Goal: Task Accomplishment & Management: Use online tool/utility

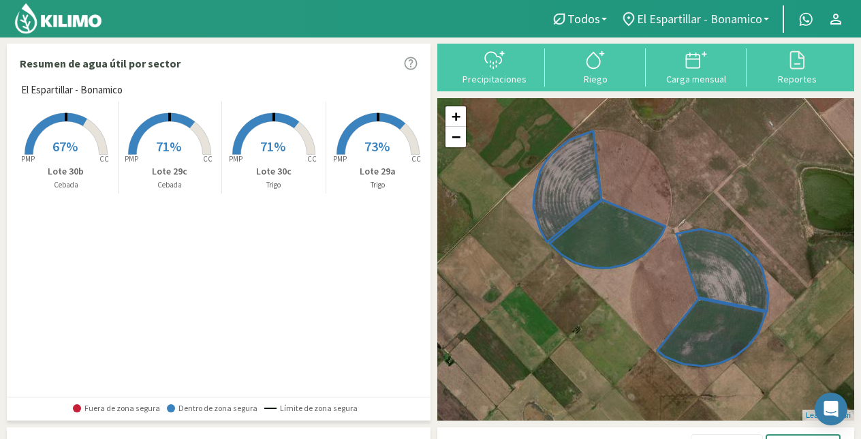
click at [735, 13] on span "El Espartillar - Bonamico" at bounding box center [699, 19] width 125 height 14
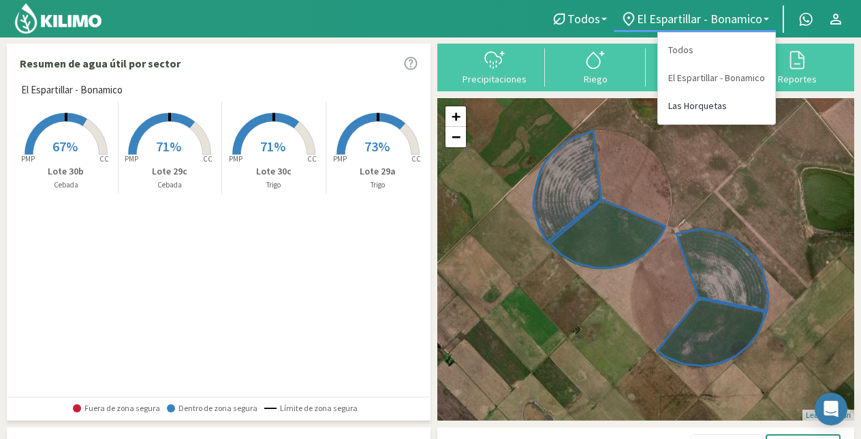
click at [698, 106] on link "Las Horquetas" at bounding box center [716, 106] width 117 height 28
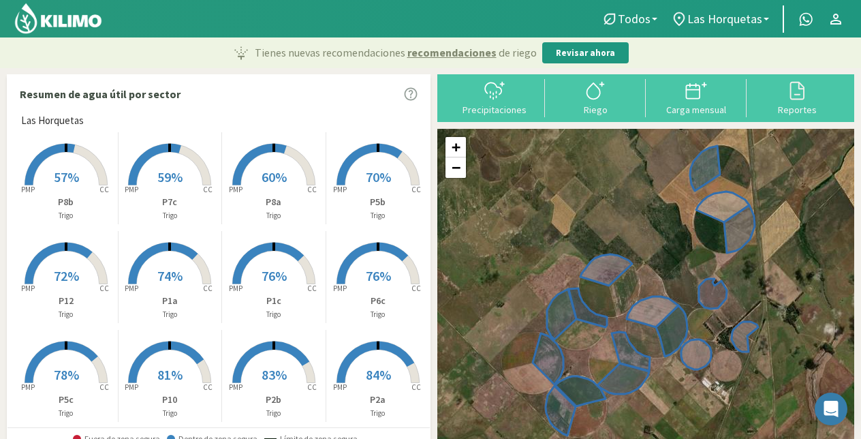
click at [162, 159] on rect at bounding box center [169, 186] width 109 height 109
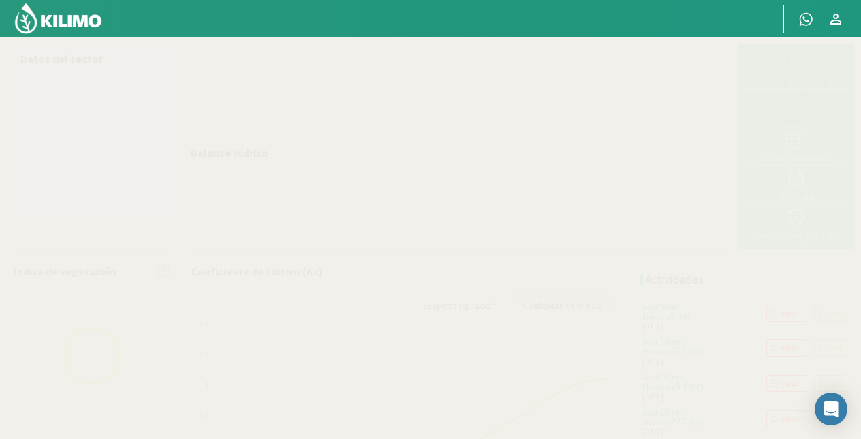
select select "1: Object"
select select "13: Object"
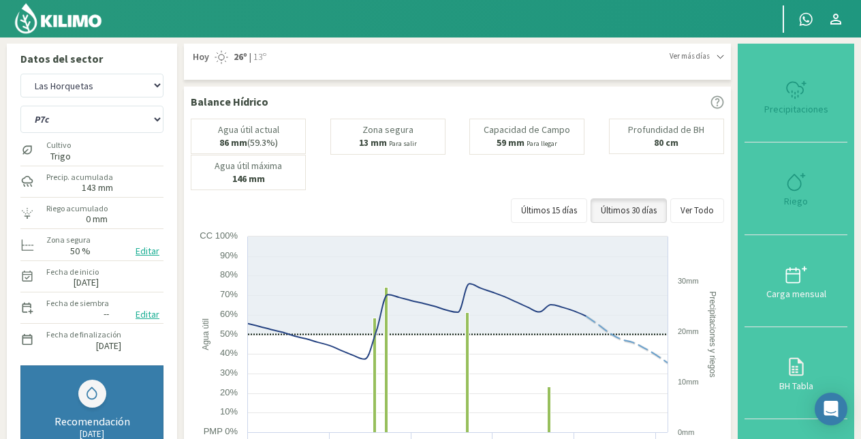
type input "0"
click at [802, 176] on icon at bounding box center [796, 182] width 22 height 22
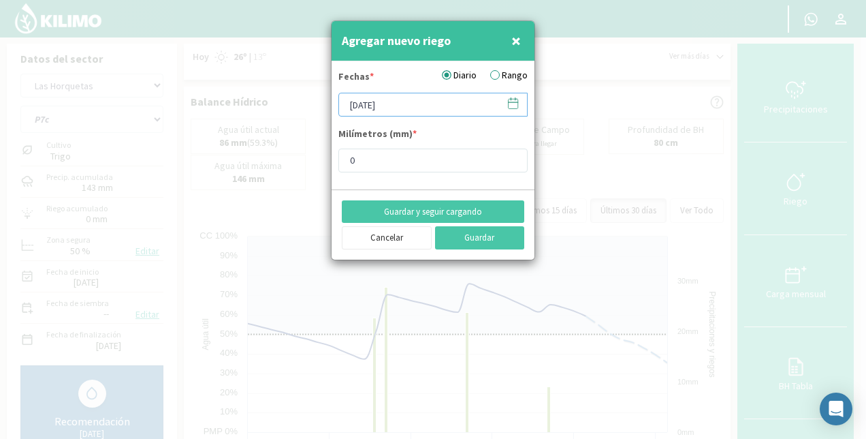
click at [374, 108] on input "[DATE]" at bounding box center [432, 105] width 189 height 24
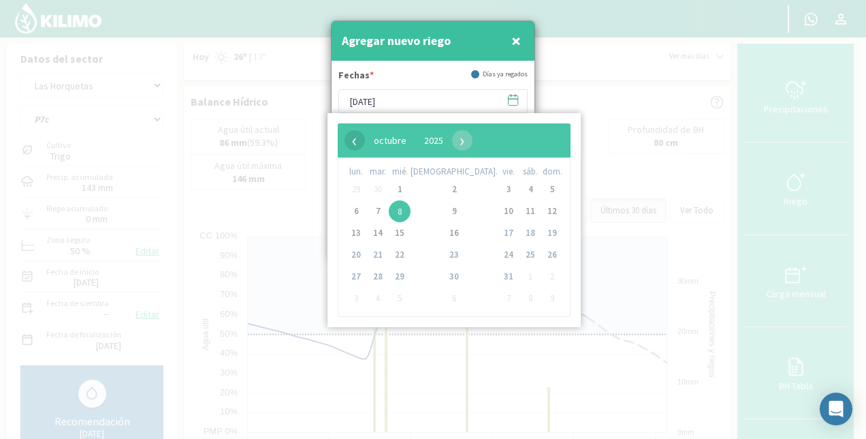
click at [349, 136] on span "‹" at bounding box center [355, 140] width 20 height 20
click at [443, 183] on span "4" at bounding box center [454, 189] width 22 height 22
type input "[DATE]"
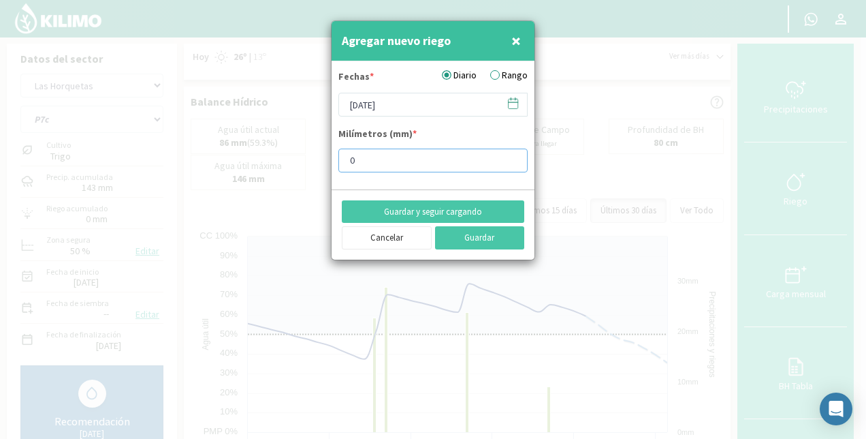
drag, startPoint x: 413, startPoint y: 161, endPoint x: 292, endPoint y: 170, distance: 121.6
click at [292, 170] on div "Agregar nuevo riego × Fechas * Diario Rango [DATE] Milímetros (mm) * 0 Guardar …" at bounding box center [433, 219] width 866 height 439
click at [464, 206] on button "Guardar y seguir cargando" at bounding box center [433, 211] width 183 height 23
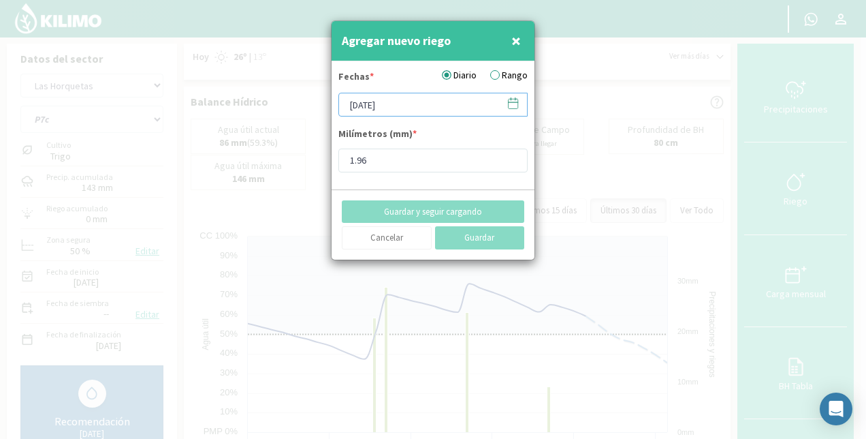
click at [403, 107] on input "[DATE]" at bounding box center [432, 105] width 189 height 24
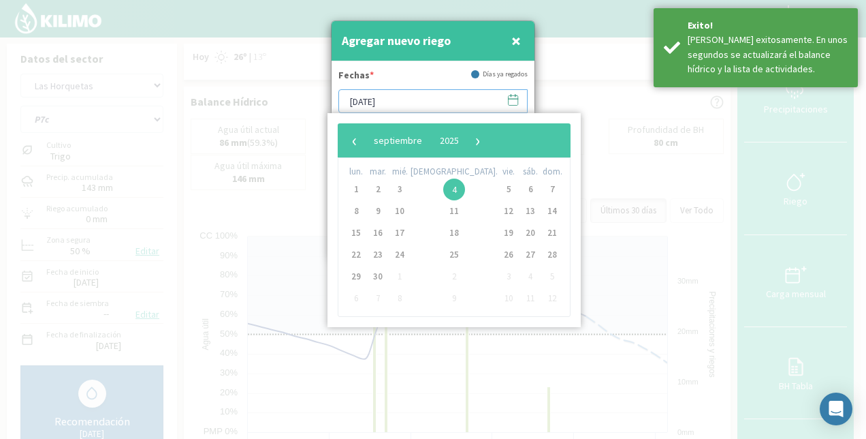
type input "1.96"
click at [488, 135] on span "›" at bounding box center [478, 140] width 20 height 20
click at [354, 210] on span "6" at bounding box center [356, 211] width 22 height 22
type input "[DATE]"
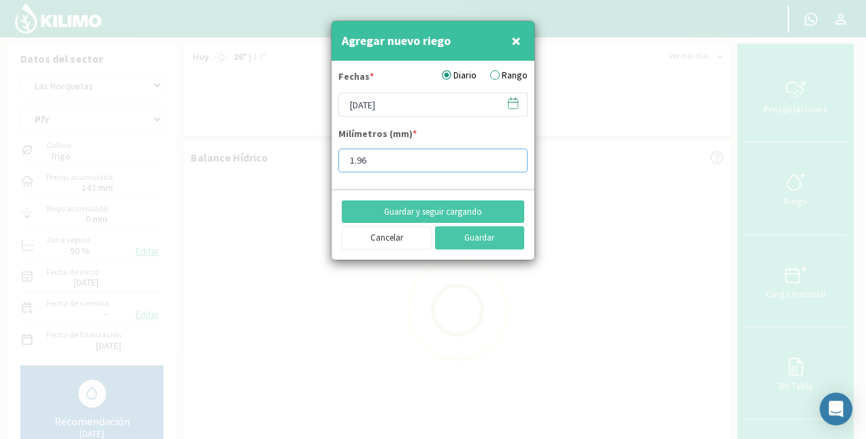
drag, startPoint x: 377, startPoint y: 161, endPoint x: 324, endPoint y: 163, distance: 52.5
click at [324, 163] on div "Agregar nuevo riego × Fechas * Diario Rango [DATE] Milímetros (mm) * 1.96 Guard…" at bounding box center [433, 219] width 866 height 439
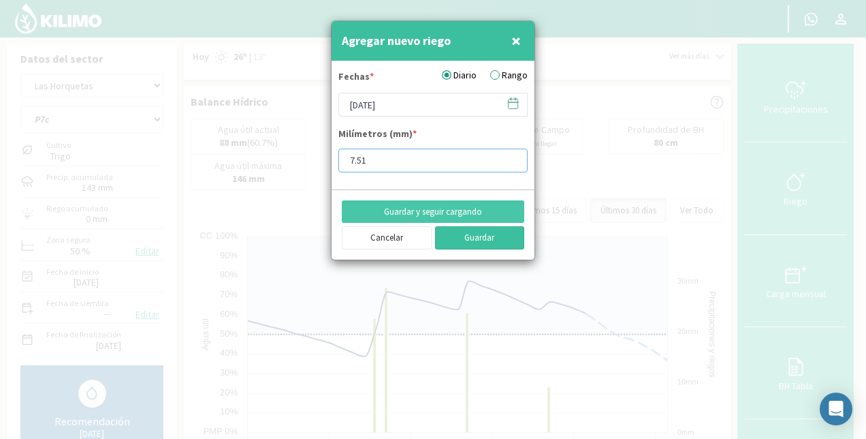
type input "7.51"
click at [488, 237] on button "Guardar" at bounding box center [480, 237] width 90 height 23
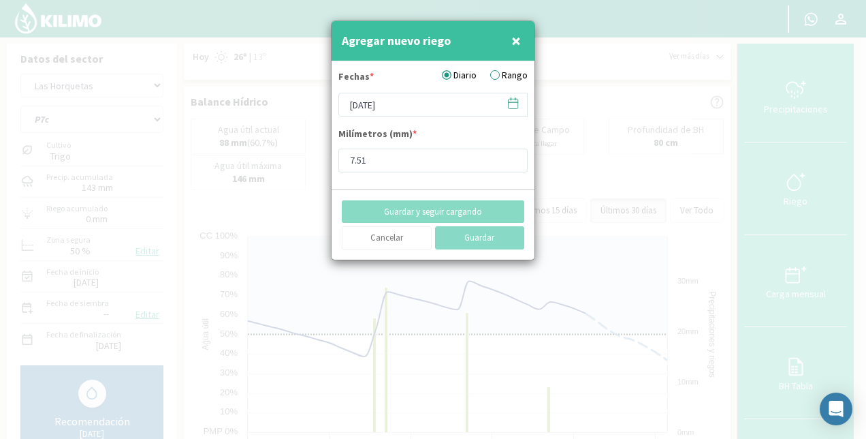
type input "[DATE]"
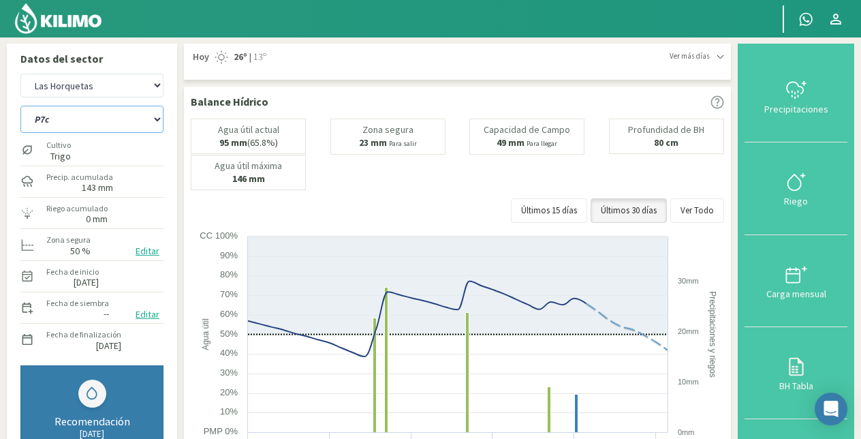
click at [97, 116] on select "P10 P12 P14 P1a P1c P2a P2b P3a P3c P4c P5b P5c P6c P7c P8a P8b" at bounding box center [91, 119] width 143 height 27
select select "5: Object"
click at [20, 106] on select "P10 P12 P14 P1a P1c P2a P2b P3a P3c P4c P5b P5c P6c P7c P8a P8b" at bounding box center [91, 119] width 143 height 27
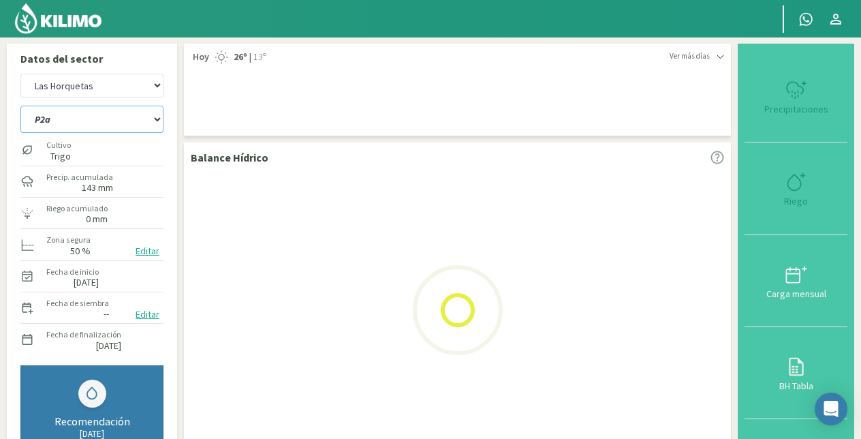
select select "3: Object"
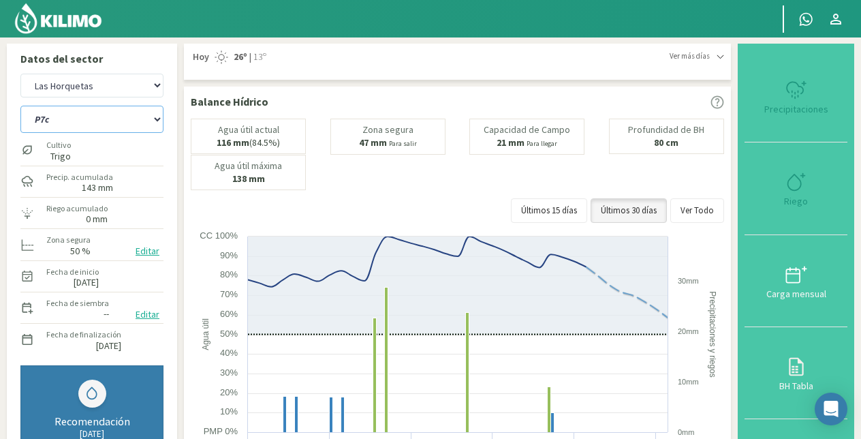
select select "21: Object"
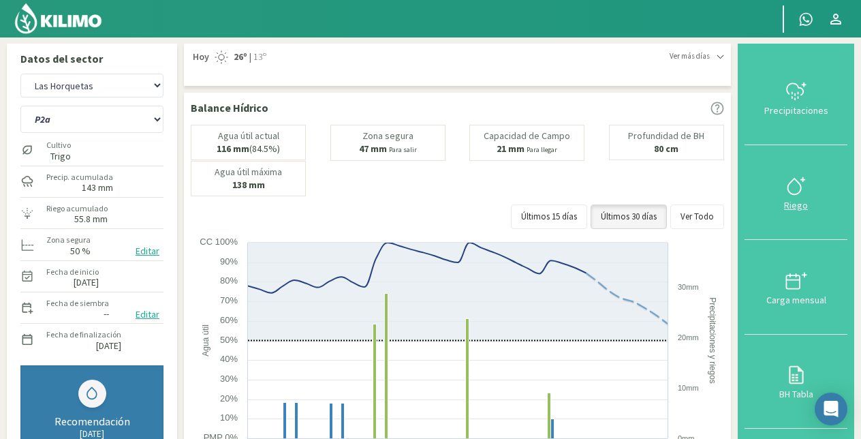
click at [785, 193] on div at bounding box center [795, 186] width 95 height 22
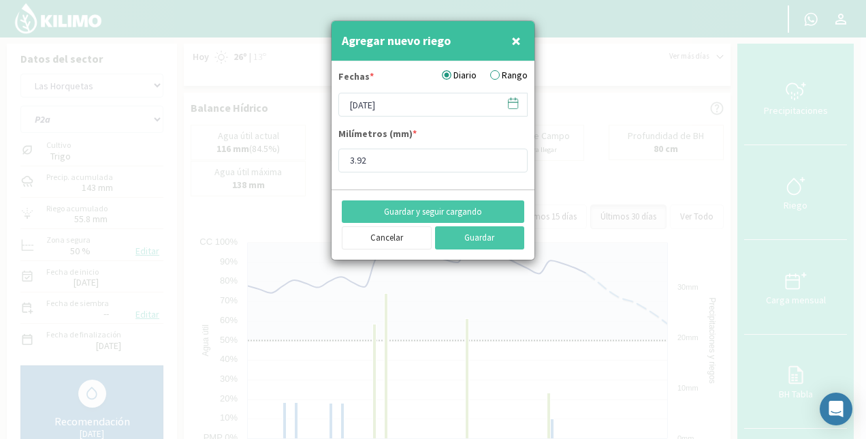
click at [463, 72] on label "Diario" at bounding box center [459, 75] width 35 height 14
click at [0, 0] on input "Diario" at bounding box center [0, 0] width 0 height 0
click at [377, 108] on input "[DATE]" at bounding box center [432, 105] width 189 height 24
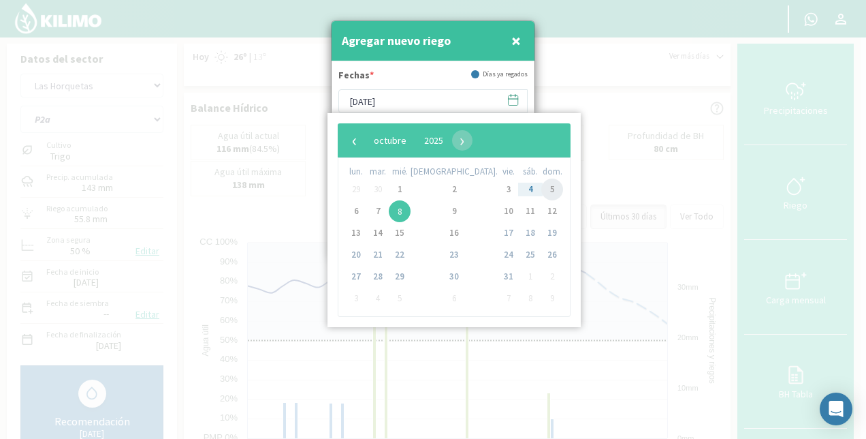
click at [541, 188] on span "5" at bounding box center [552, 189] width 22 height 22
type input "[DATE]"
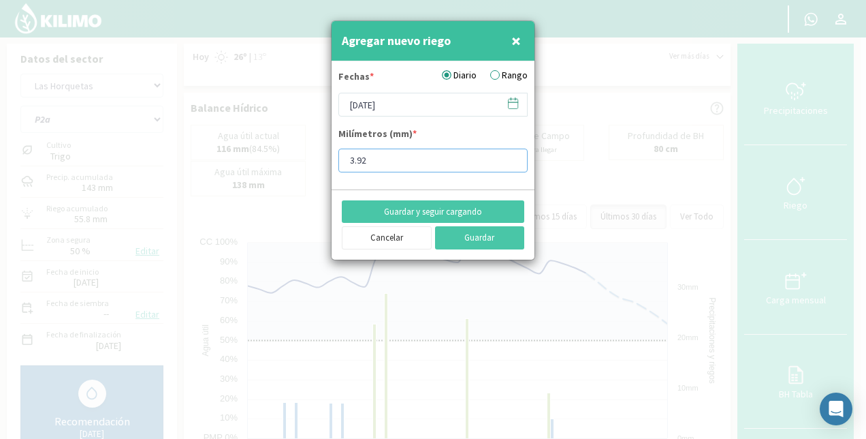
drag, startPoint x: 375, startPoint y: 158, endPoint x: 318, endPoint y: 176, distance: 59.2
click at [318, 176] on div "Agregar nuevo riego × Fechas * Diario Rango [DATE] Milímetros (mm) * 3.92 Guard…" at bounding box center [433, 219] width 866 height 439
type input "7.51"
click at [481, 232] on button "Guardar" at bounding box center [480, 237] width 90 height 23
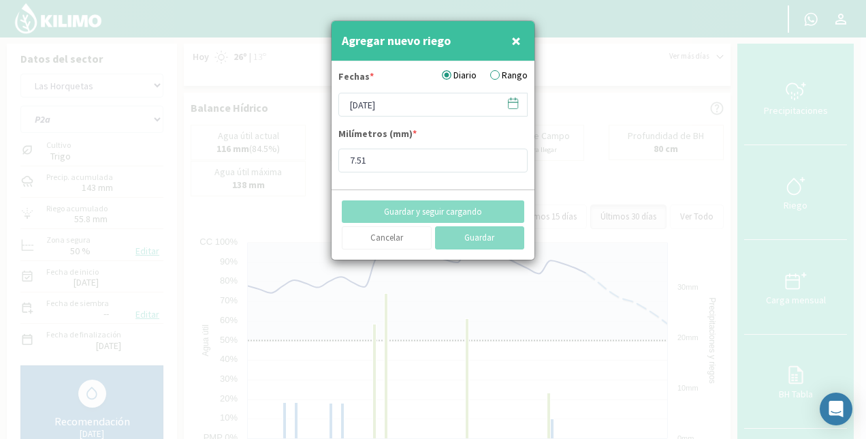
type input "[DATE]"
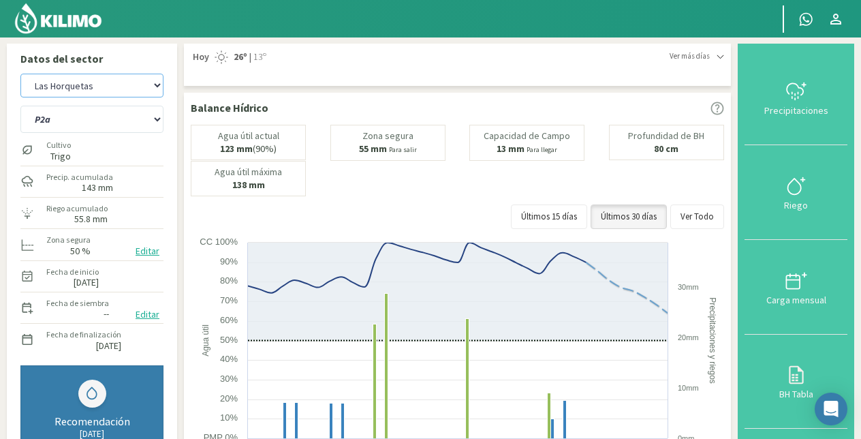
click at [78, 84] on select "El Espartillar - [PERSON_NAME] Las Horquetas" at bounding box center [91, 86] width 143 height 24
click at [20, 74] on select "El Espartillar - [PERSON_NAME] Las Horquetas" at bounding box center [91, 86] width 143 height 24
click at [79, 121] on select "P10 P12 P14 P1a P1c P2a P2b P3a P3c P4c P5b P5c P6c P7c P8a P8b" at bounding box center [91, 119] width 143 height 27
click at [101, 82] on select "El Espartillar - [PERSON_NAME] Las Horquetas" at bounding box center [91, 86] width 143 height 24
click at [20, 74] on select "El Espartillar - [PERSON_NAME] Las Horquetas" at bounding box center [91, 86] width 143 height 24
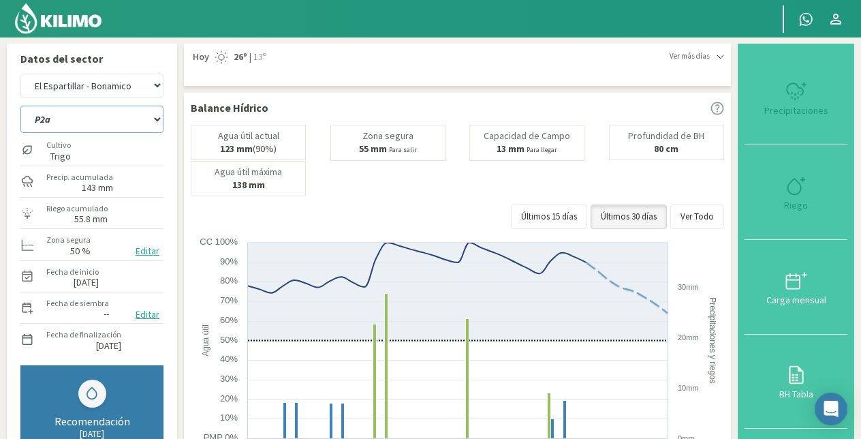
click at [104, 114] on select "P10 P12 P14 P1a P1c P2a P2b P3a P3c P4c P5b P5c P6c P7c P8a P8b" at bounding box center [91, 119] width 143 height 27
click at [114, 119] on select "P10 P12 P14 P1a P1c P2a P2b P3a P3c P4c P5b P5c P6c P7c P8a P8b" at bounding box center [91, 119] width 143 height 27
select select "4: Object"
select select "32: Object"
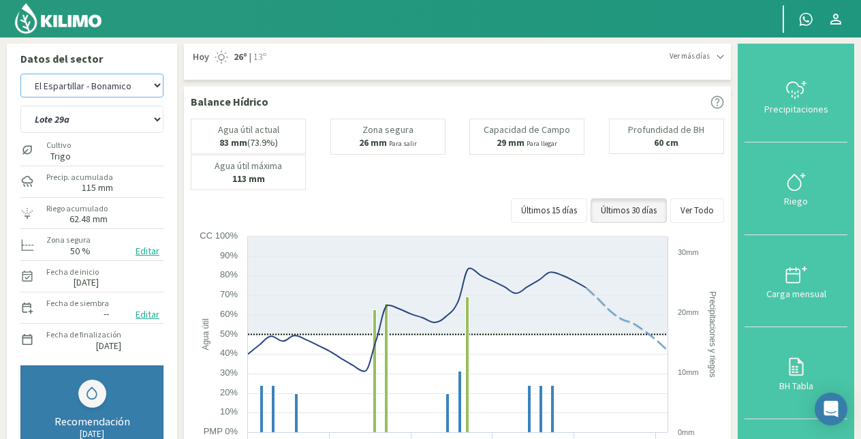
click at [125, 84] on select "El Espartillar - [PERSON_NAME] Las Horquetas" at bounding box center [91, 86] width 143 height 24
click at [20, 74] on select "El Espartillar - [PERSON_NAME] Las Horquetas" at bounding box center [91, 86] width 143 height 24
select select "7: Object"
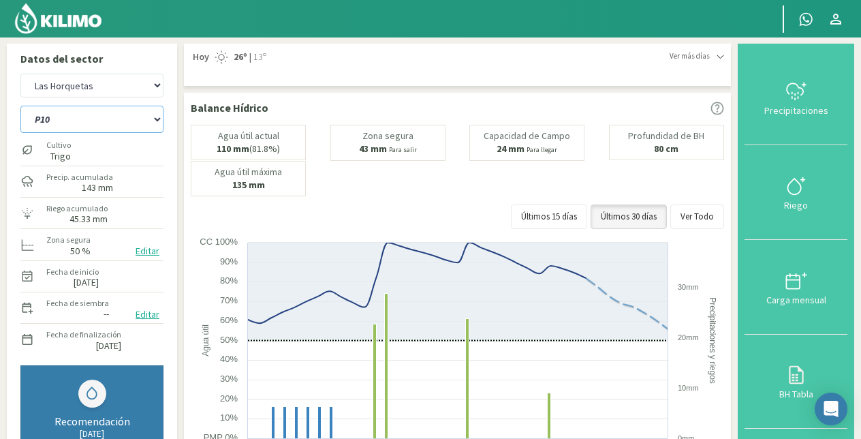
click at [82, 118] on select "P10 P12 P14 P1a P1c P2a P2b P3a P3c P4c P5b P5c P6c P7c P8a P8b" at bounding box center [91, 119] width 143 height 27
select select "45: Object"
click at [20, 106] on select "P10 P12 P14 P1a P1c P2a P2b P3a P3c P4c P5b P5c P6c P7c P8a P8b" at bounding box center [91, 119] width 143 height 27
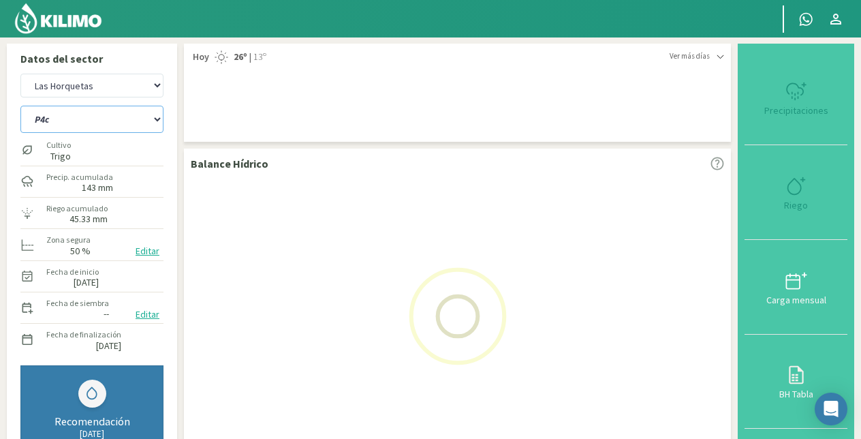
select select "9: Object"
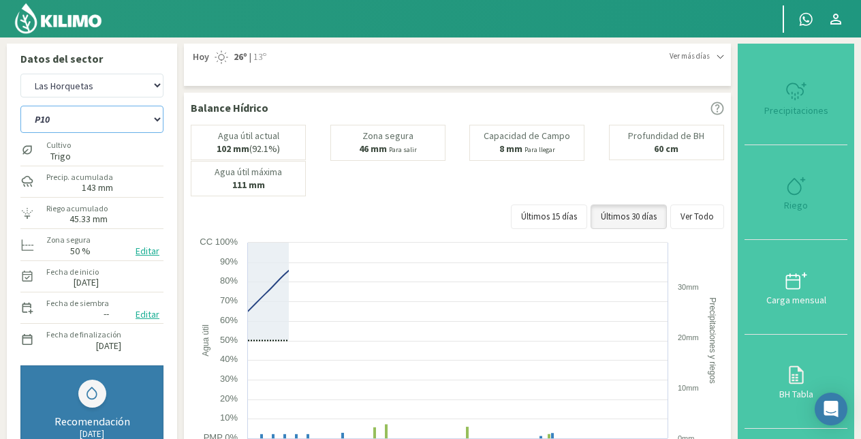
select select "61: Object"
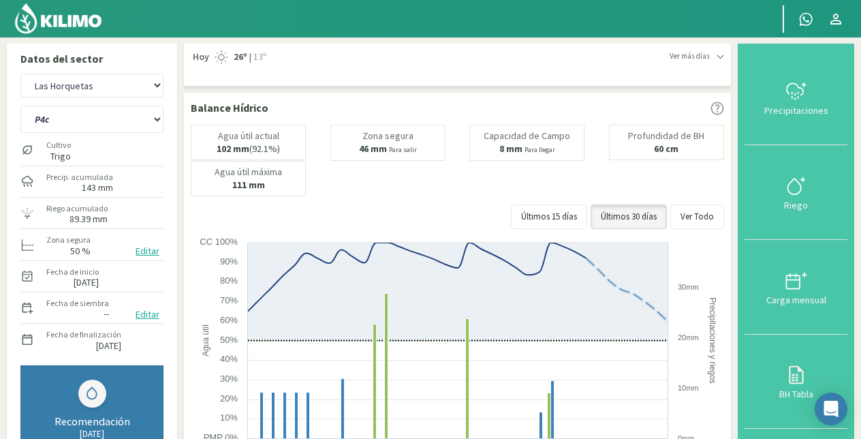
click at [93, 23] on img at bounding box center [58, 18] width 89 height 33
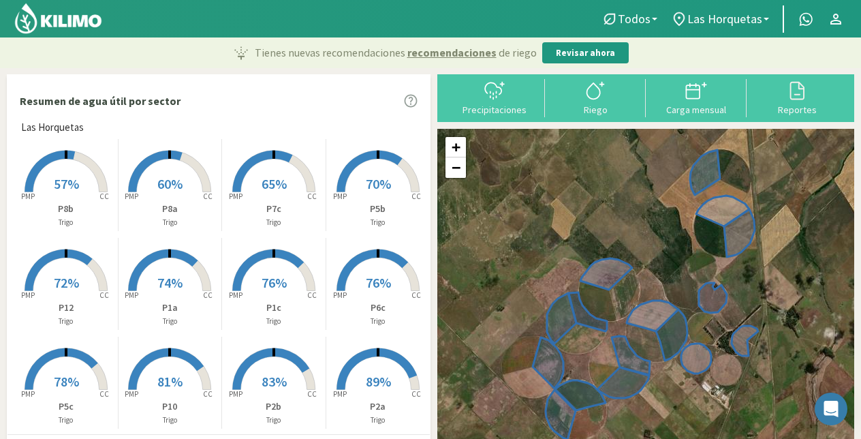
scroll to position [110, 0]
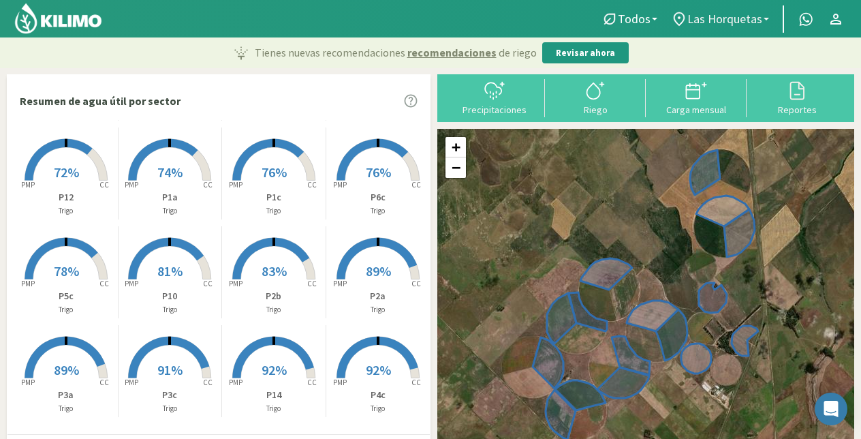
click at [725, 16] on span "Las Horquetas" at bounding box center [724, 19] width 75 height 14
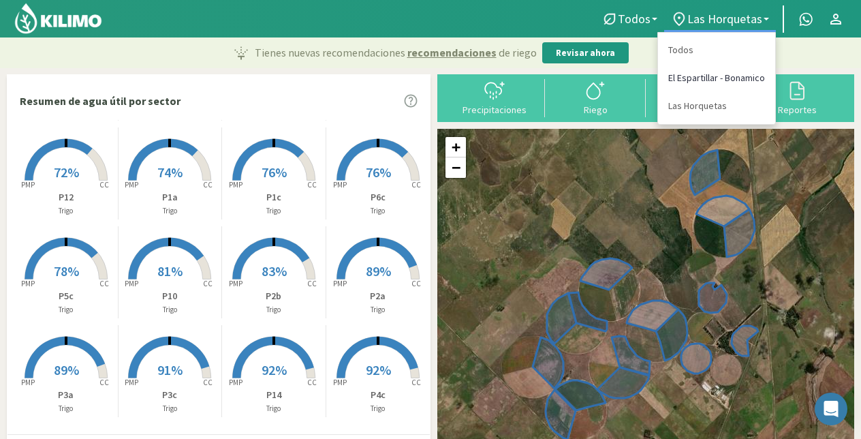
click at [710, 80] on link "El Espartillar - Bonamico" at bounding box center [716, 78] width 117 height 28
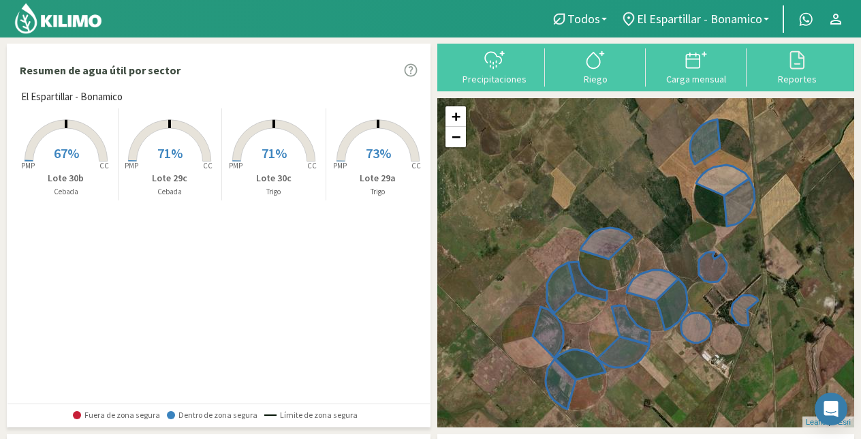
scroll to position [0, 0]
